Goal: Task Accomplishment & Management: Use online tool/utility

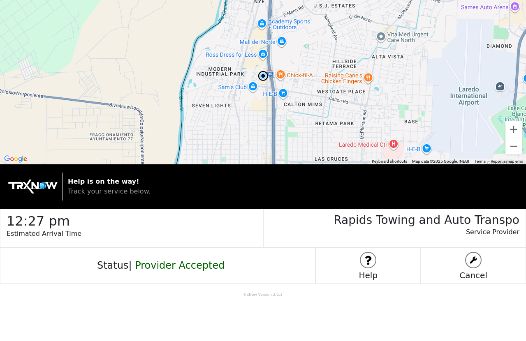
click at [368, 264] on img at bounding box center [368, 260] width 15 height 15
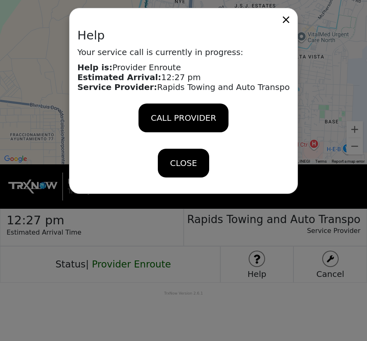
click at [280, 21] on icon at bounding box center [286, 20] width 12 height 12
